Goal: Task Accomplishment & Management: Use online tool/utility

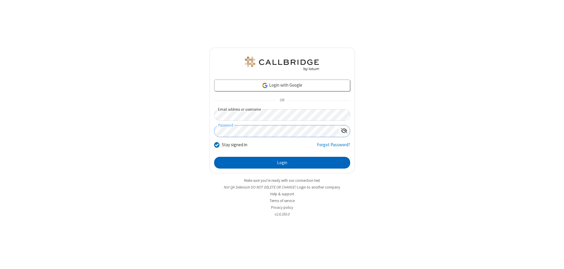
click at [282, 163] on button "Login" at bounding box center [282, 163] width 136 height 12
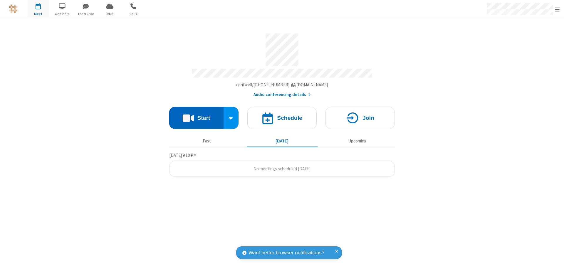
click at [196, 115] on button "Start" at bounding box center [196, 118] width 54 height 22
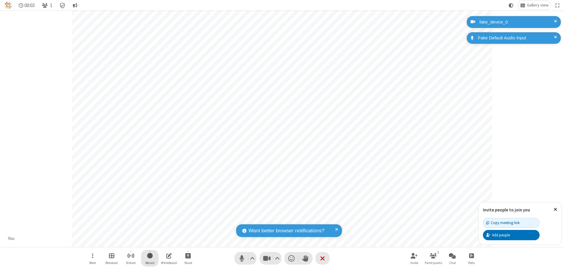
click at [150, 258] on span "Start recording" at bounding box center [150, 255] width 6 height 7
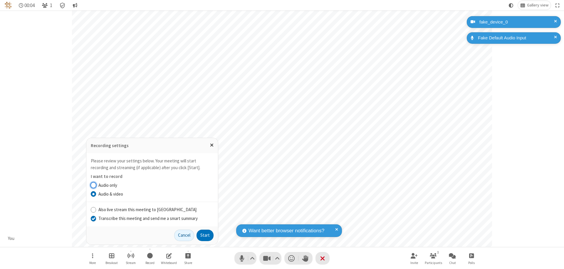
click at [93, 218] on input "Transcribe this meeting and send me a smart summary" at bounding box center [94, 218] width 6 height 6
click at [205, 235] on button "Start" at bounding box center [204, 236] width 17 height 12
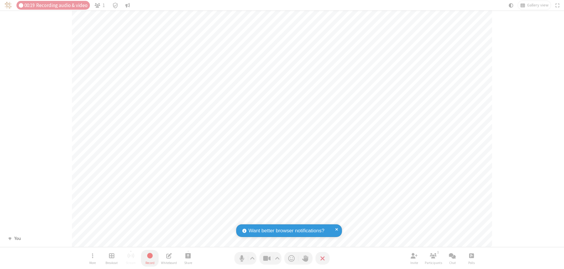
click at [150, 258] on span "Stop recording" at bounding box center [150, 255] width 7 height 7
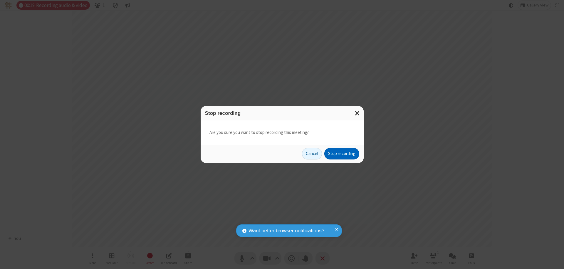
click at [342, 154] on button "Stop recording" at bounding box center [341, 154] width 35 height 12
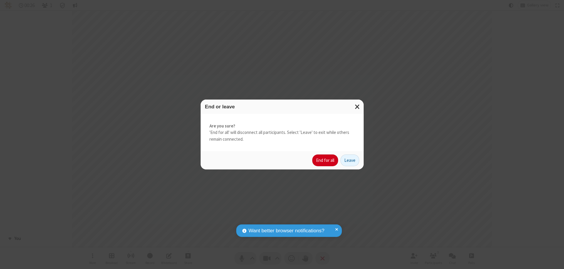
click at [325, 160] on button "End for all" at bounding box center [325, 160] width 26 height 12
